Goal: Task Accomplishment & Management: Use online tool/utility

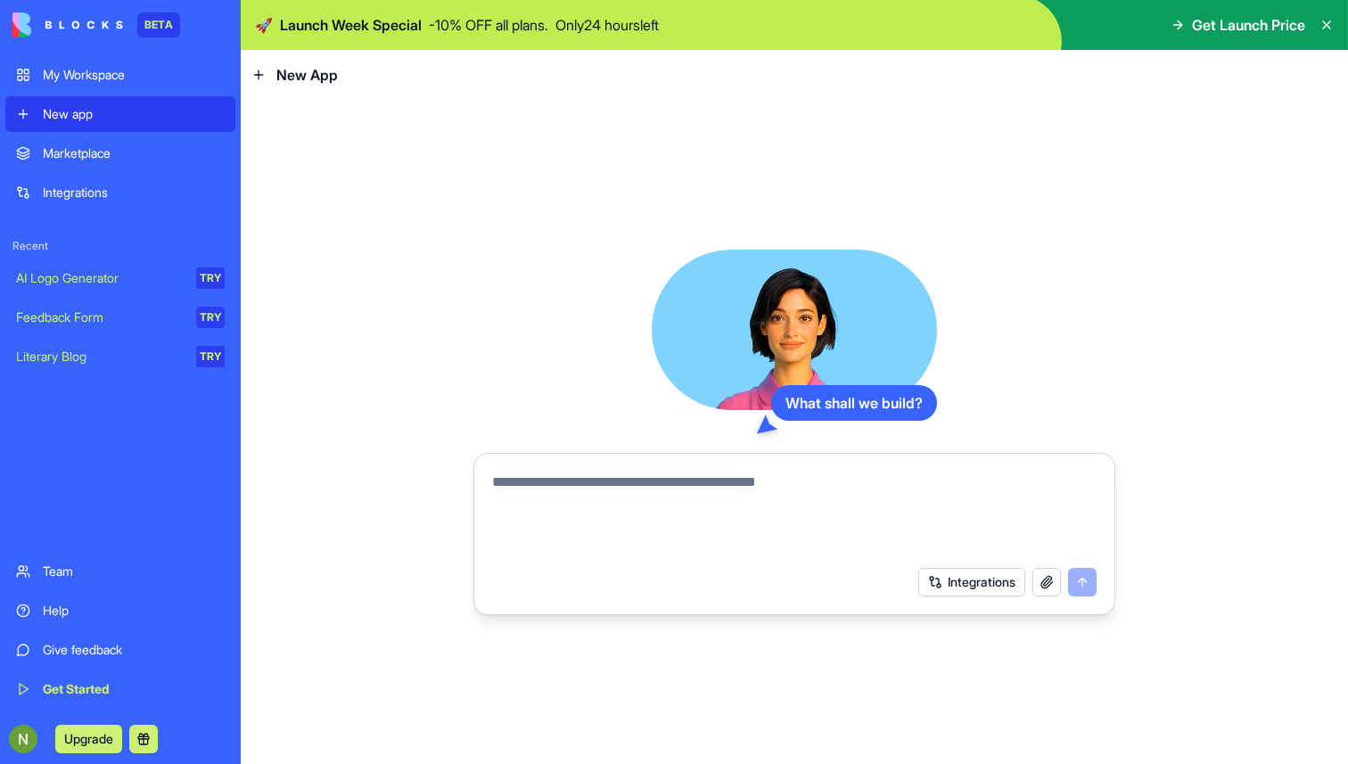
click at [583, 488] on textarea at bounding box center [794, 515] width 604 height 86
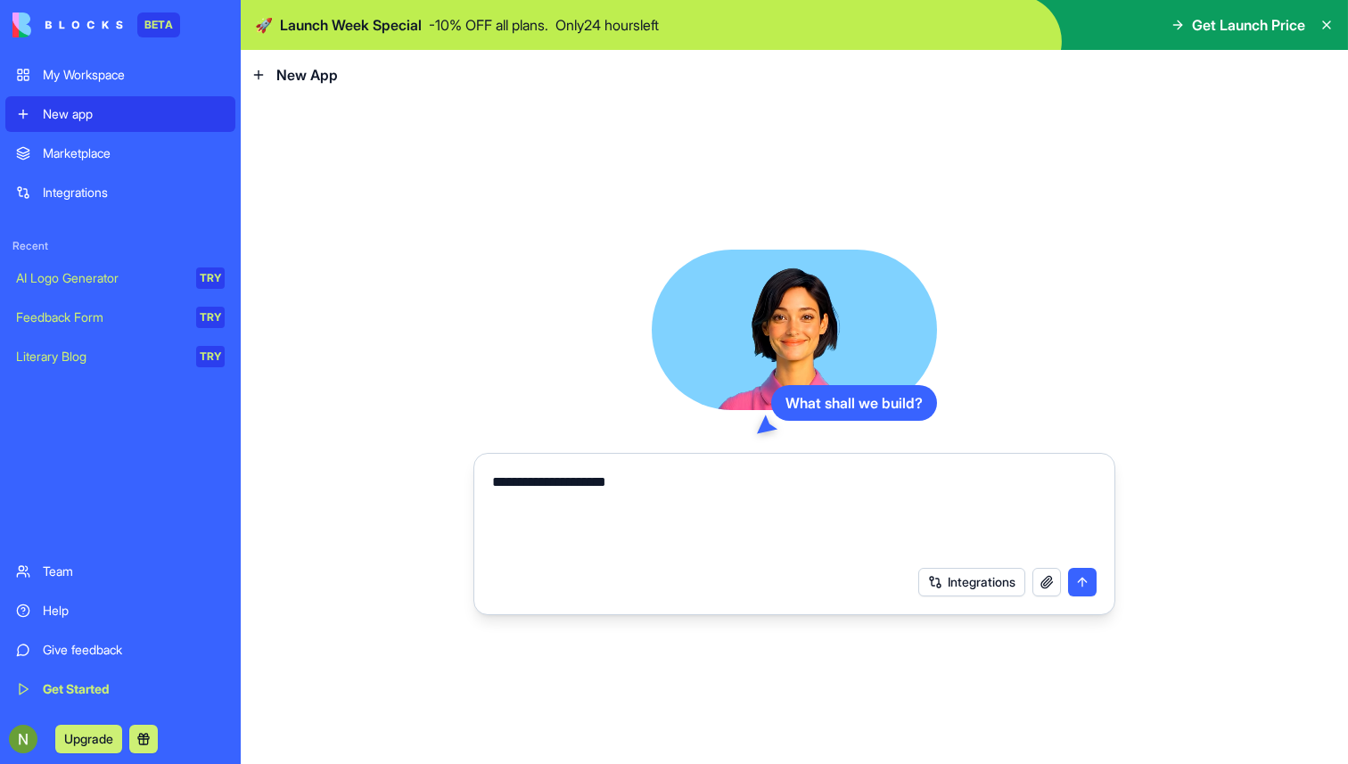
type textarea "**********"
click at [1083, 579] on button "submit" at bounding box center [1082, 582] width 29 height 29
click at [586, 484] on textarea "**********" at bounding box center [794, 515] width 604 height 86
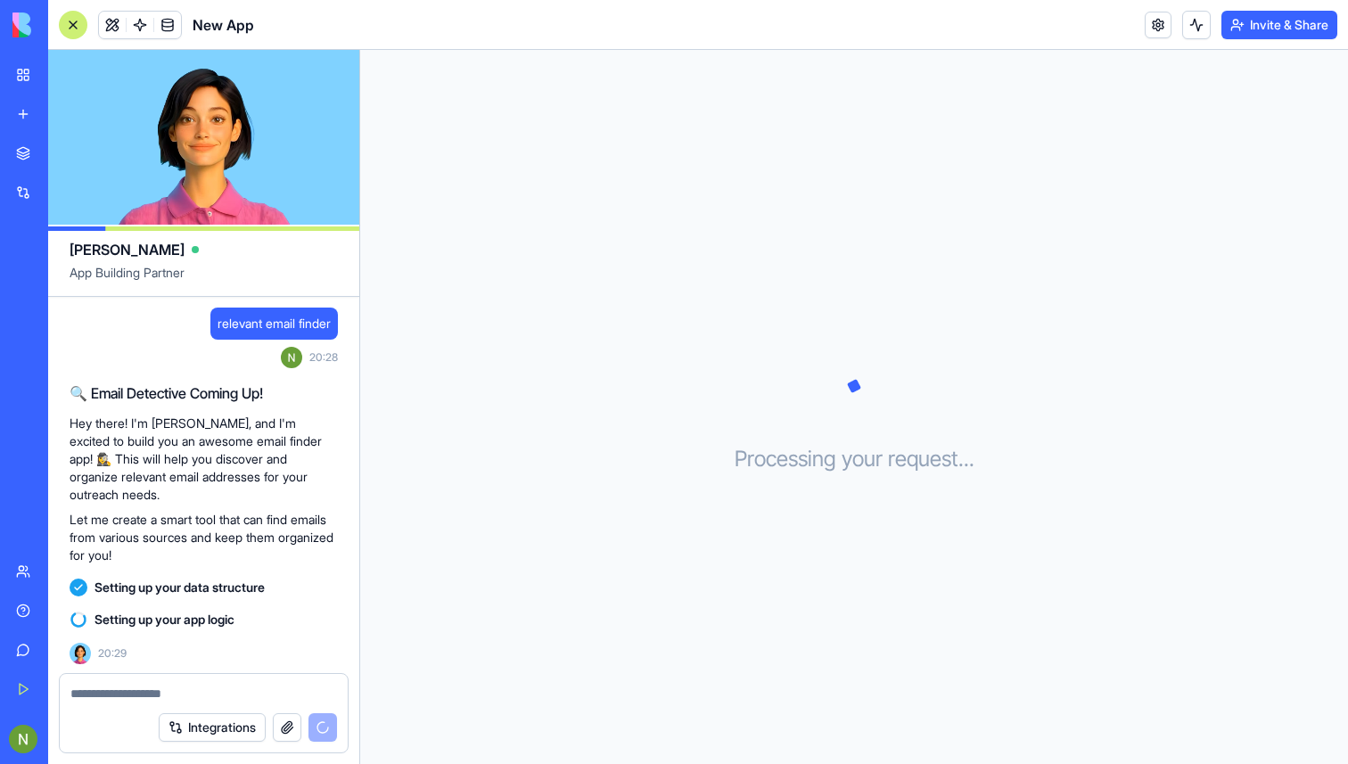
click at [29, 80] on link "My Workspace" at bounding box center [40, 75] width 71 height 36
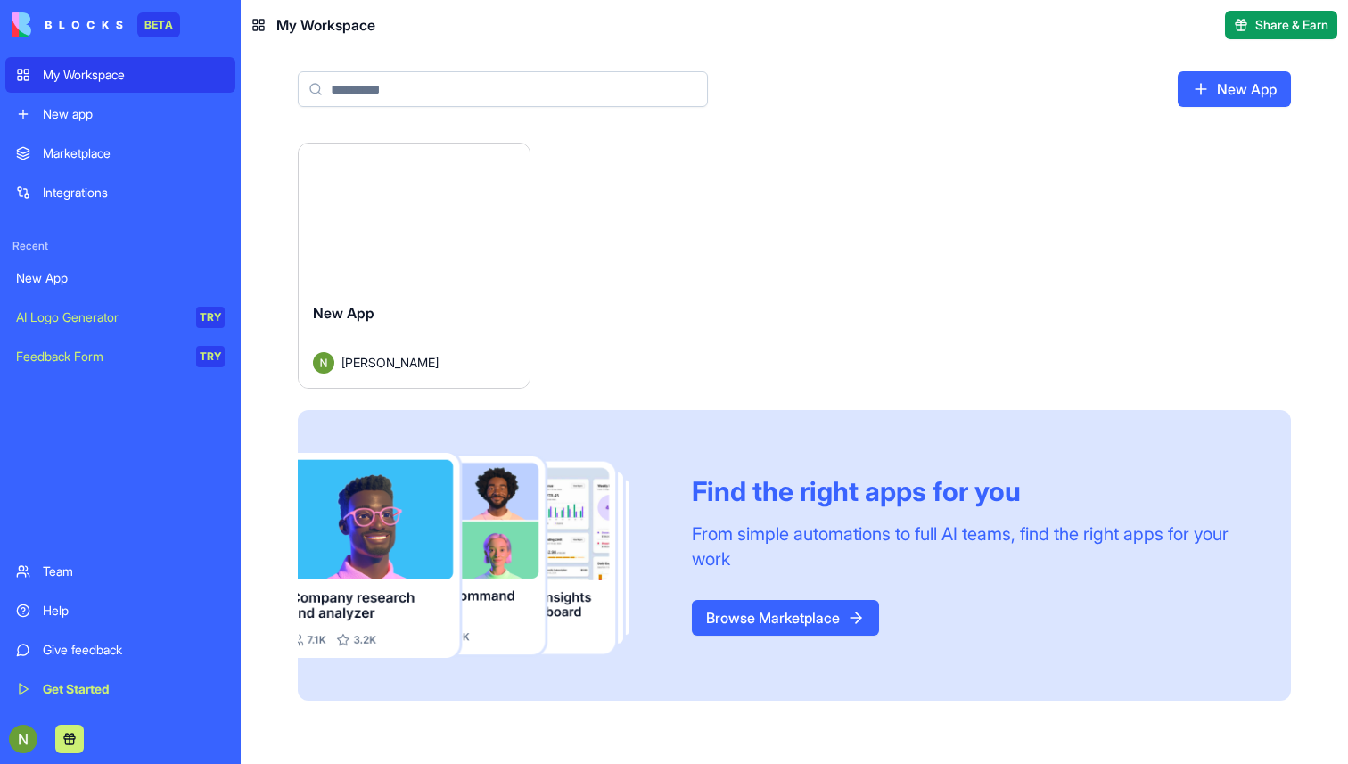
click at [71, 66] on div "My Workspace" at bounding box center [134, 75] width 182 height 18
click at [430, 258] on div "Launch" at bounding box center [414, 216] width 231 height 144
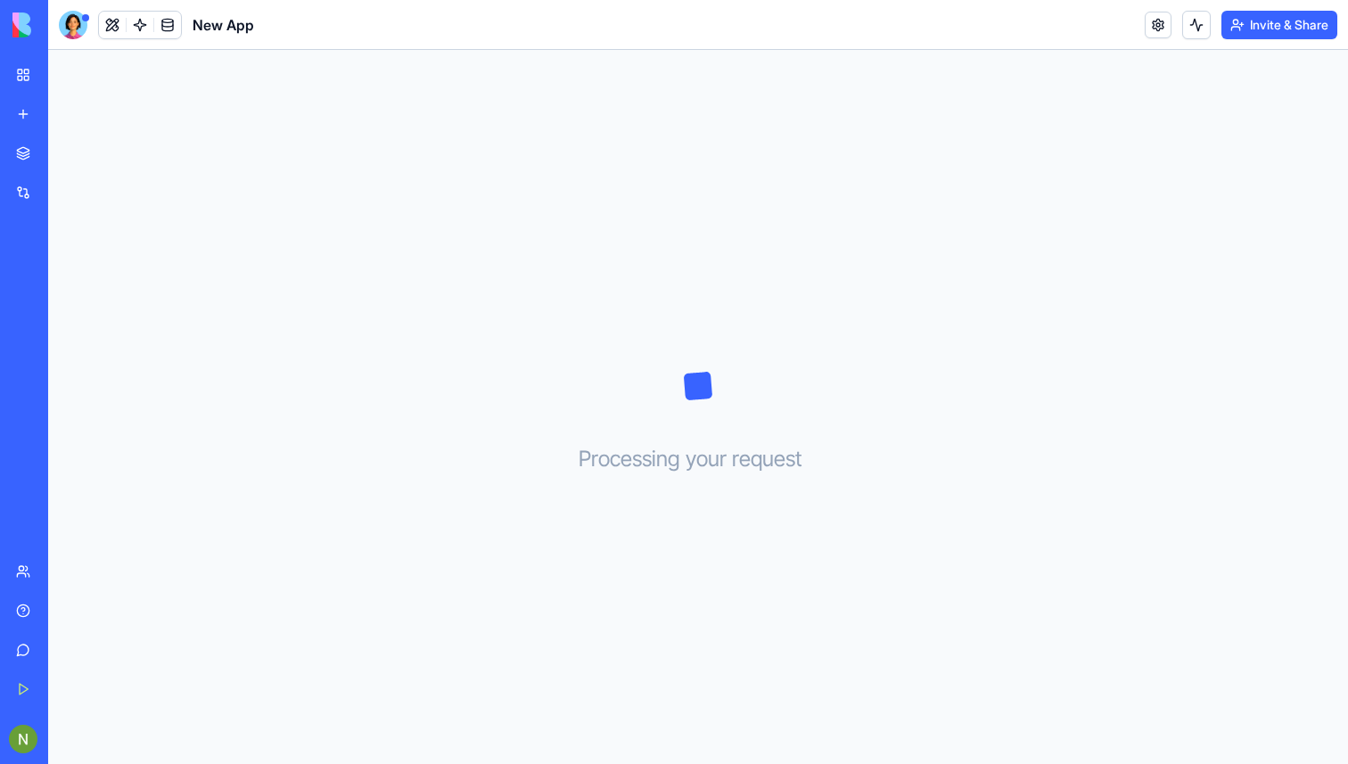
click at [25, 309] on div "AI Logo Generator" at bounding box center [20, 317] width 9 height 18
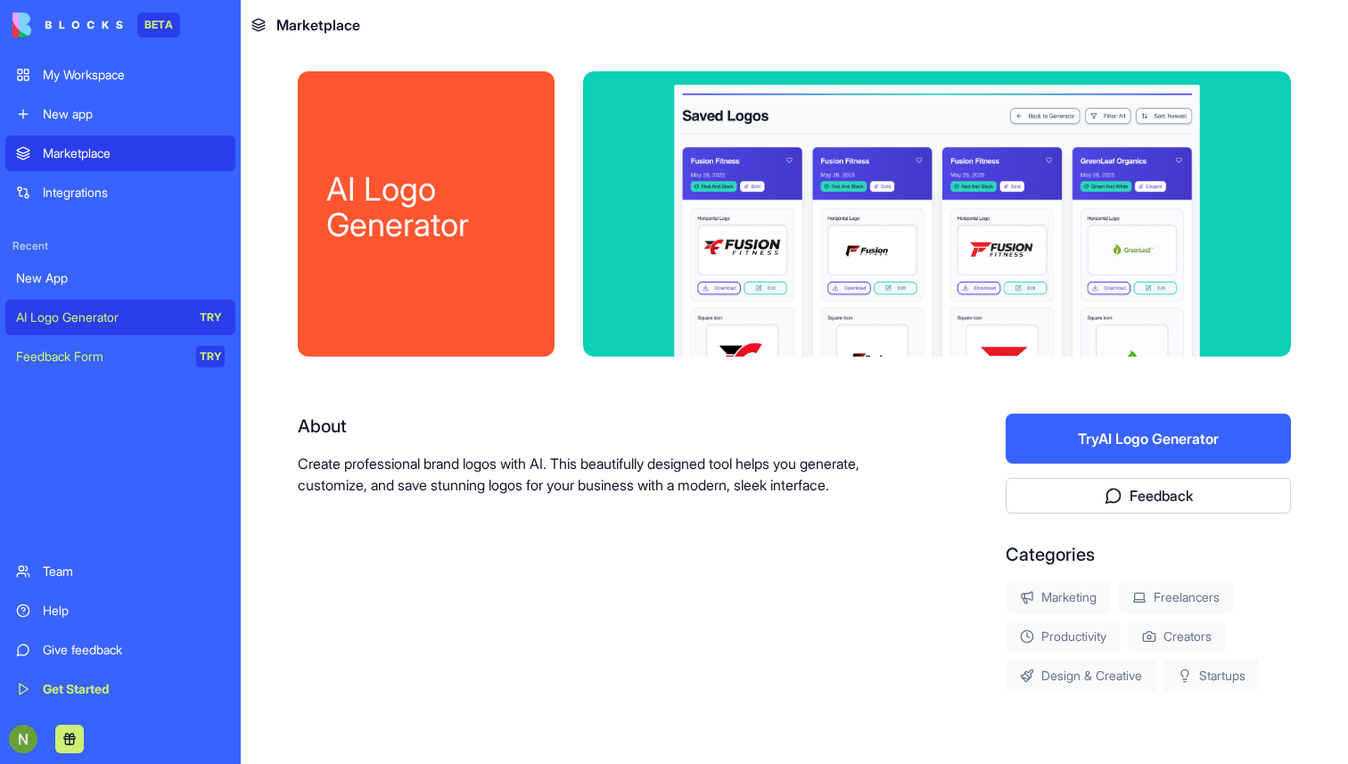
click at [129, 349] on div "Feedback Form" at bounding box center [100, 357] width 168 height 18
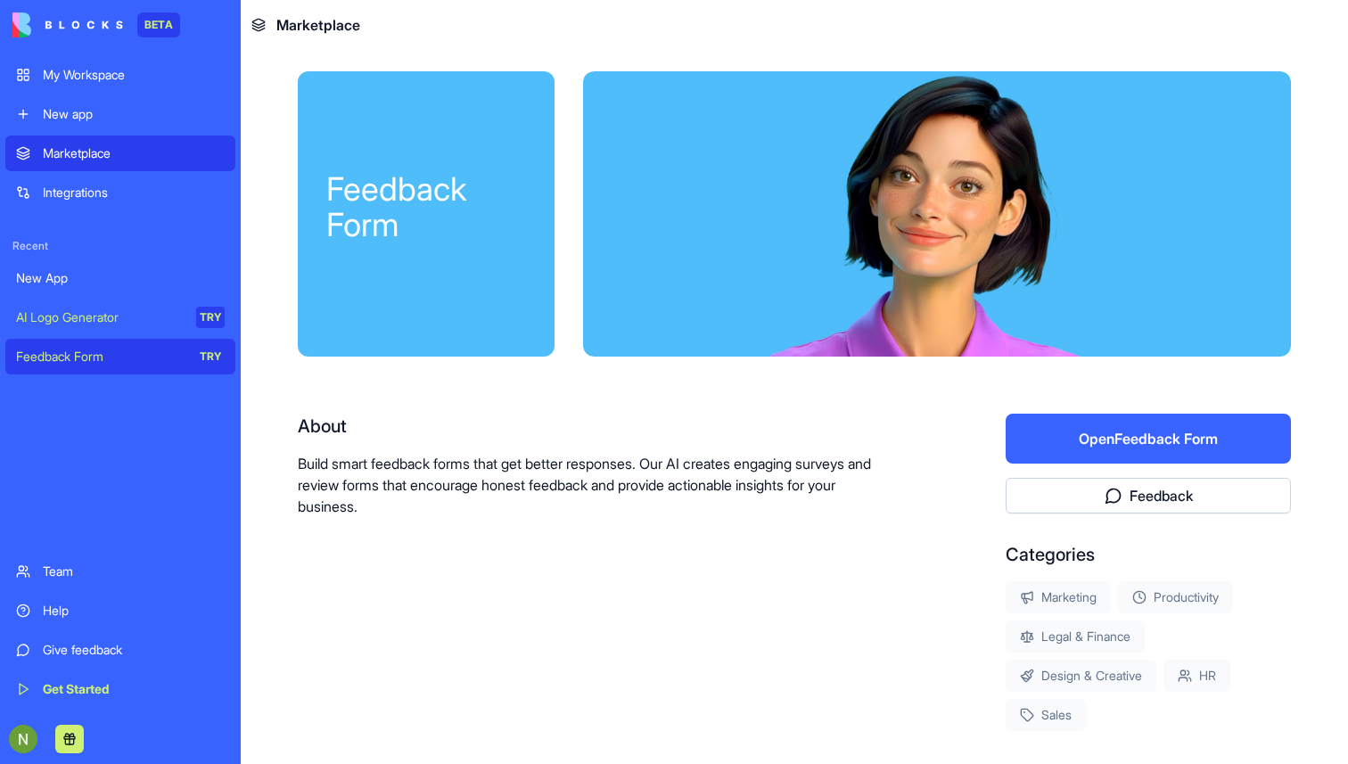
click at [93, 275] on div "New App" at bounding box center [120, 278] width 209 height 18
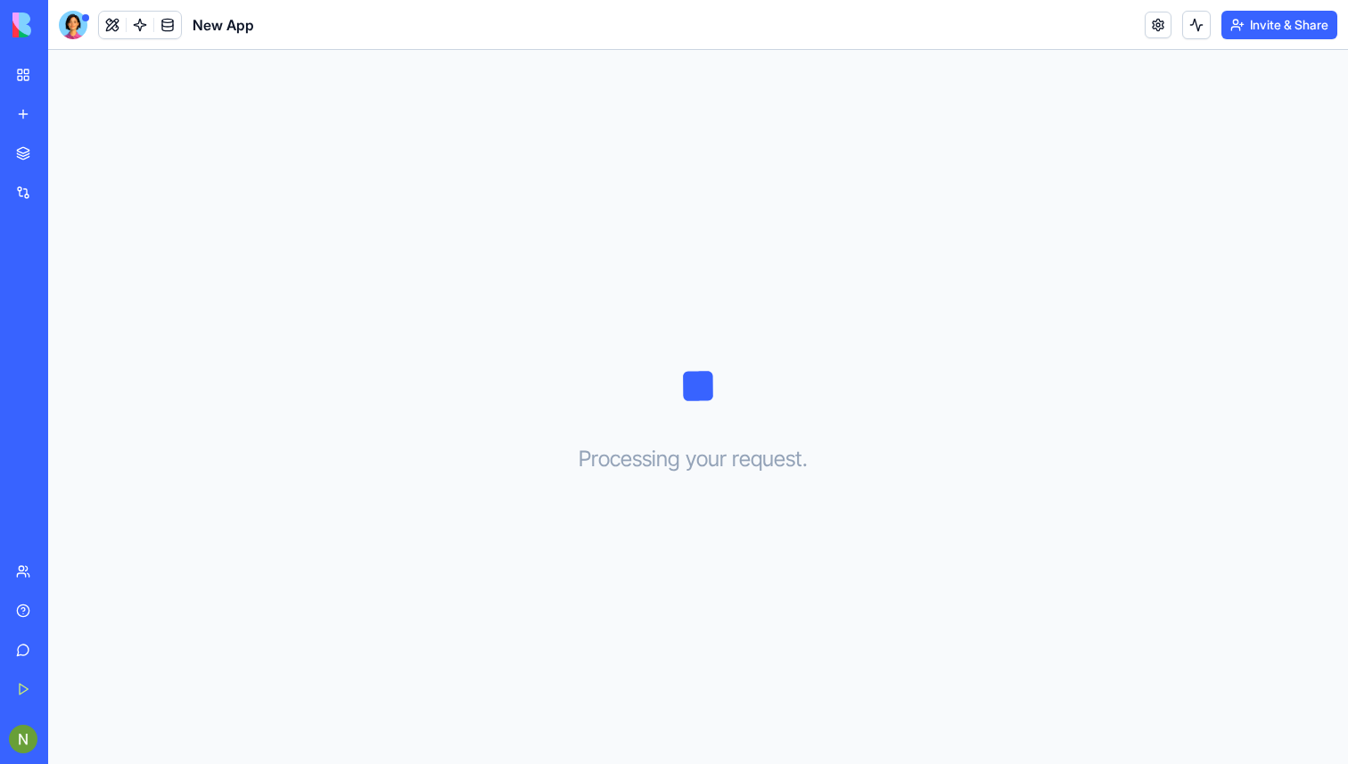
click at [66, 272] on div "New App" at bounding box center [41, 278] width 50 height 18
click at [80, 21] on div at bounding box center [73, 25] width 29 height 29
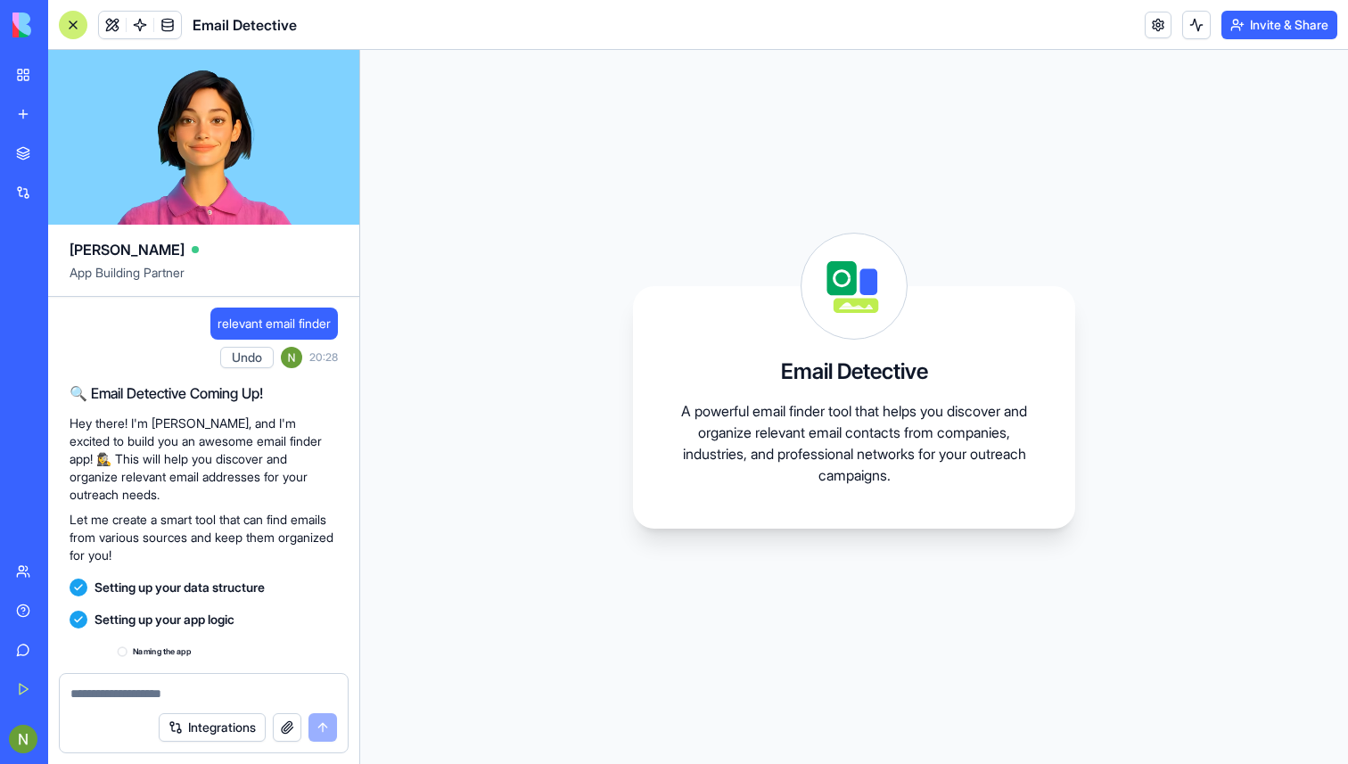
scroll to position [16, 0]
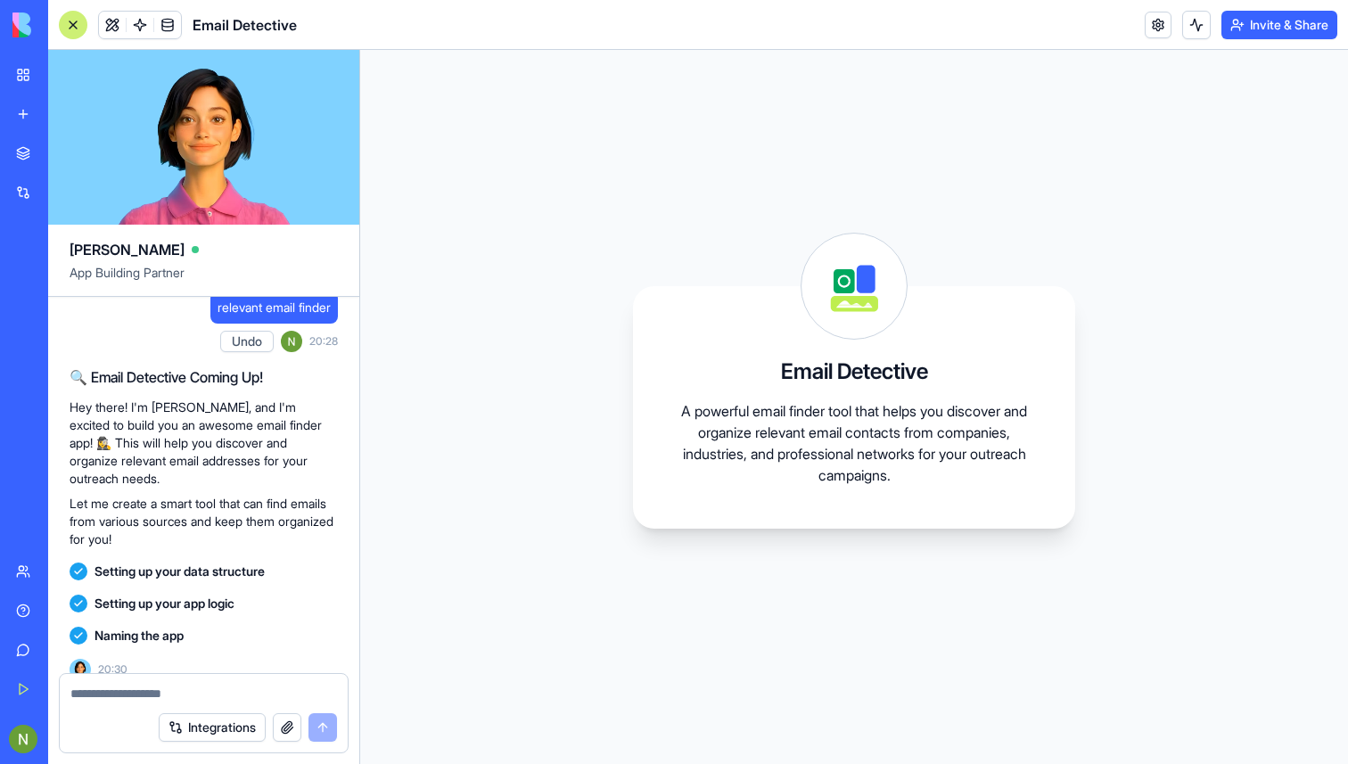
click at [743, 472] on p "A powerful email finder tool that helps you discover and organize relevant emai…" at bounding box center [854, 443] width 357 height 86
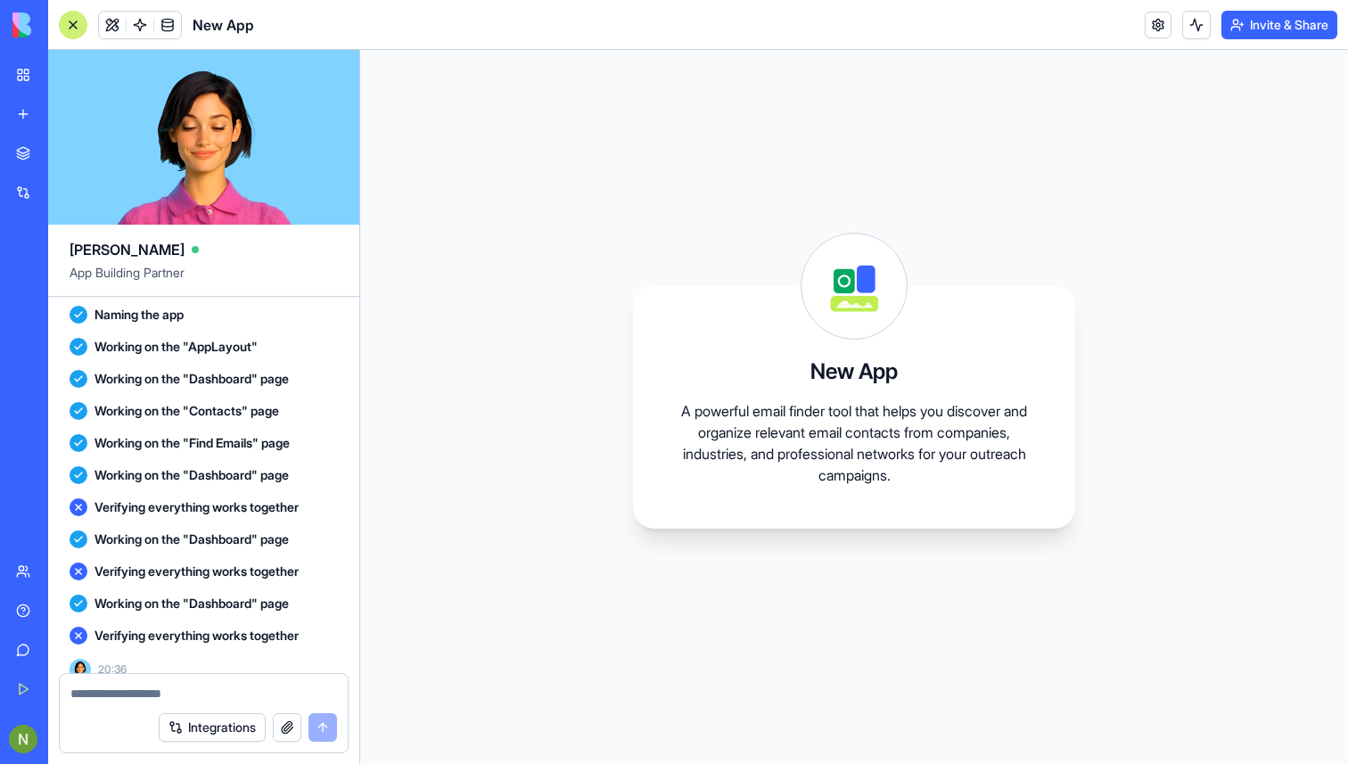
scroll to position [562, 0]
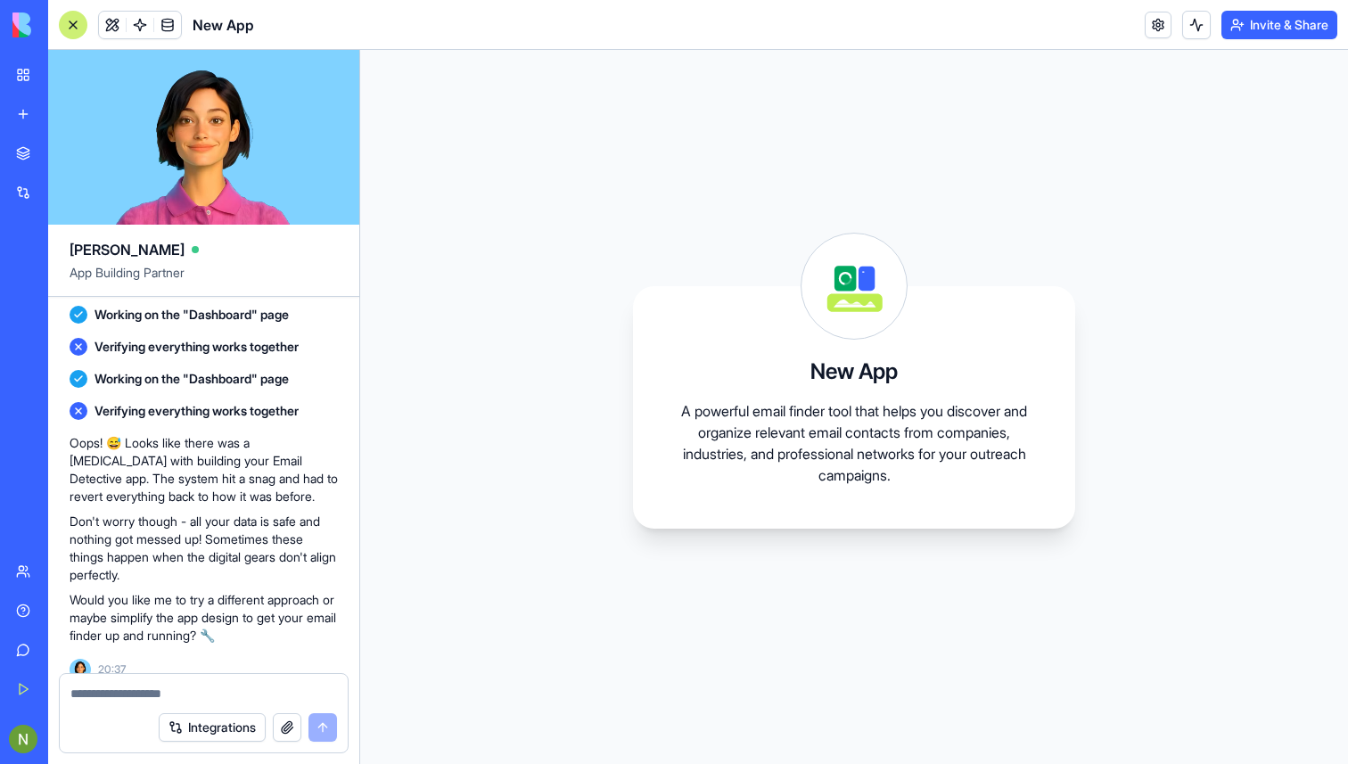
click at [528, 261] on div "New App A powerful email finder tool that helps you discover and organize relev…" at bounding box center [854, 407] width 988 height 714
